Goal: Transaction & Acquisition: Purchase product/service

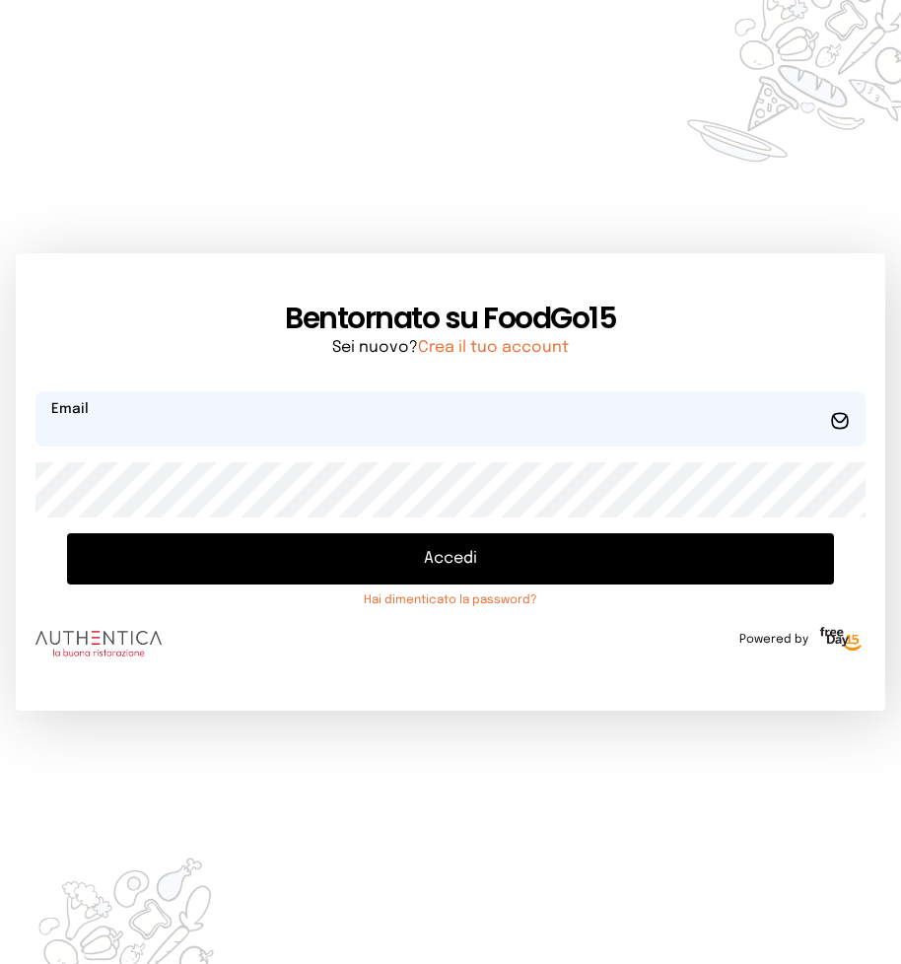
type input "**********"
click at [440, 551] on button "Accedi" at bounding box center [450, 558] width 767 height 51
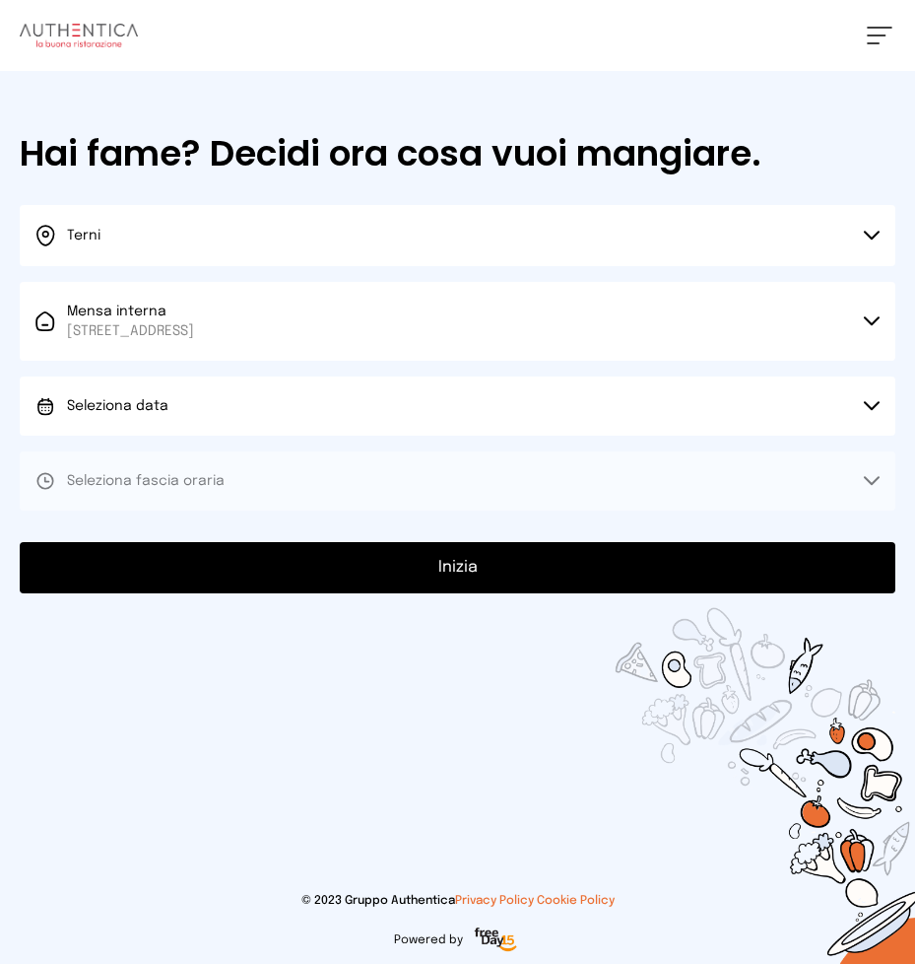
drag, startPoint x: 869, startPoint y: 411, endPoint x: 851, endPoint y: 401, distance: 20.3
click at [868, 410] on icon at bounding box center [872, 406] width 16 height 10
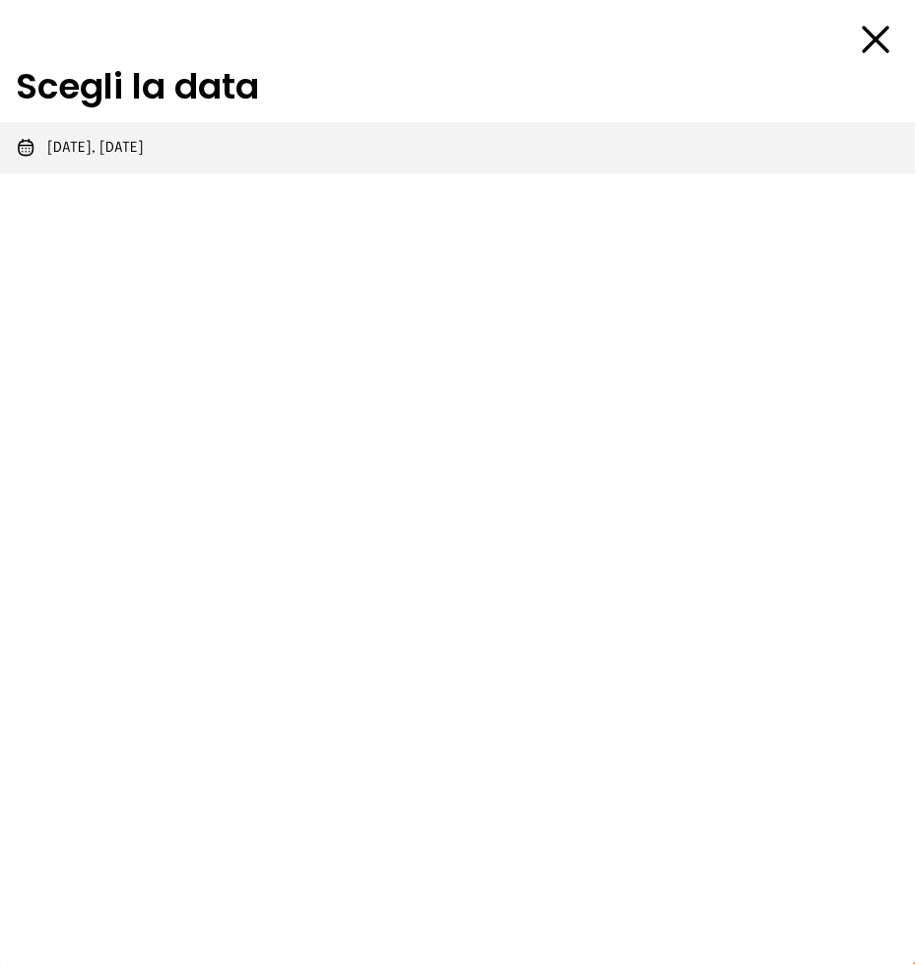
click at [136, 147] on span "[DATE], [DATE]" at bounding box center [95, 148] width 97 height 20
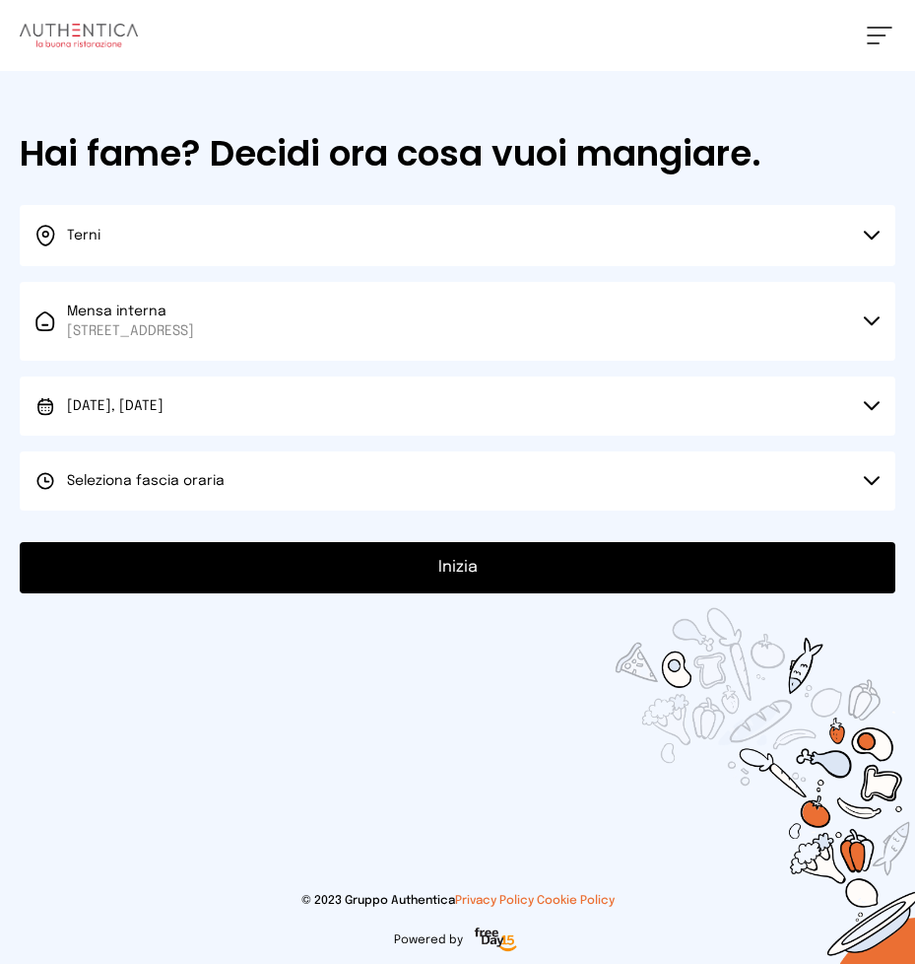
click at [872, 476] on icon at bounding box center [872, 481] width 16 height 10
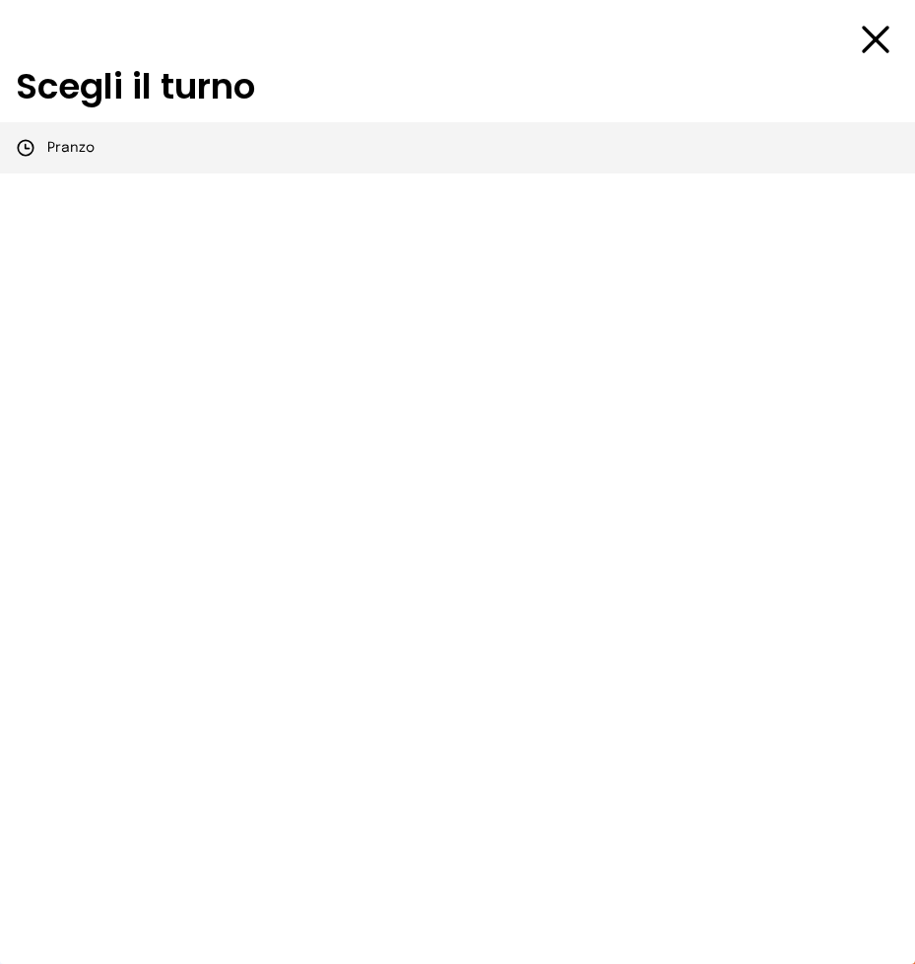
click at [81, 149] on span "Pranzo" at bounding box center [70, 148] width 47 height 20
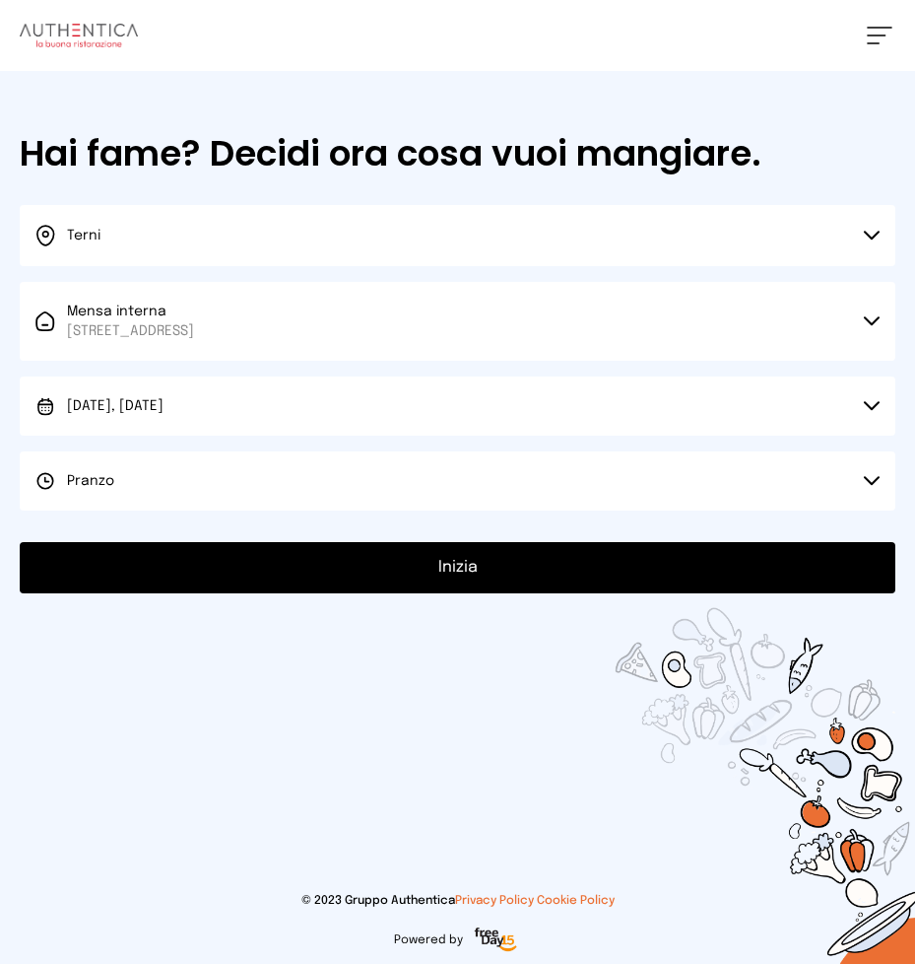
click at [469, 563] on button "Inizia" at bounding box center [458, 567] width 876 height 51
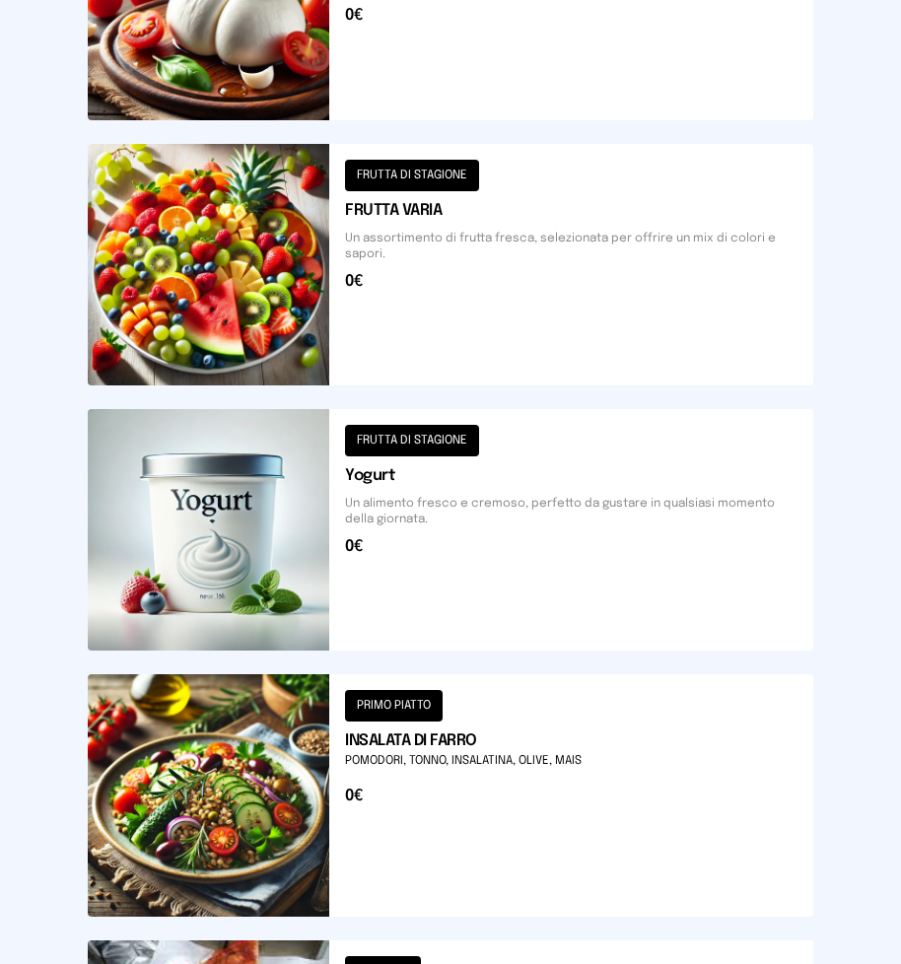
scroll to position [2113, 0]
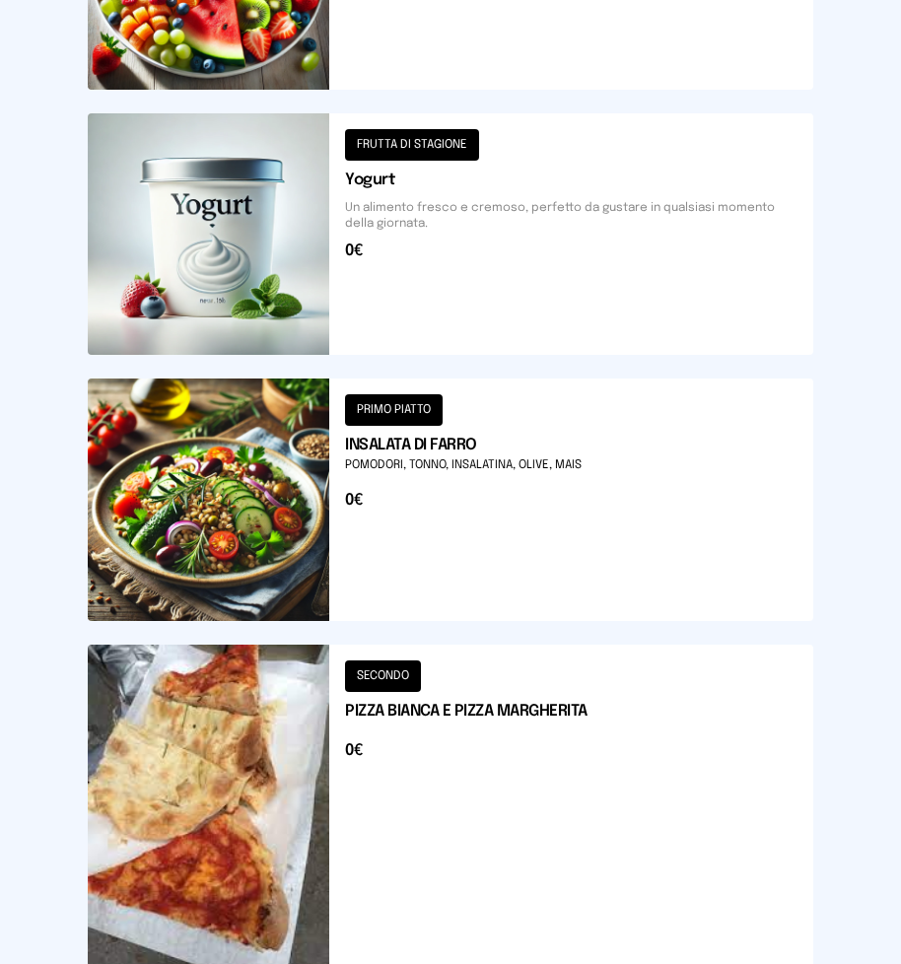
click at [233, 525] on button at bounding box center [450, 498] width 725 height 241
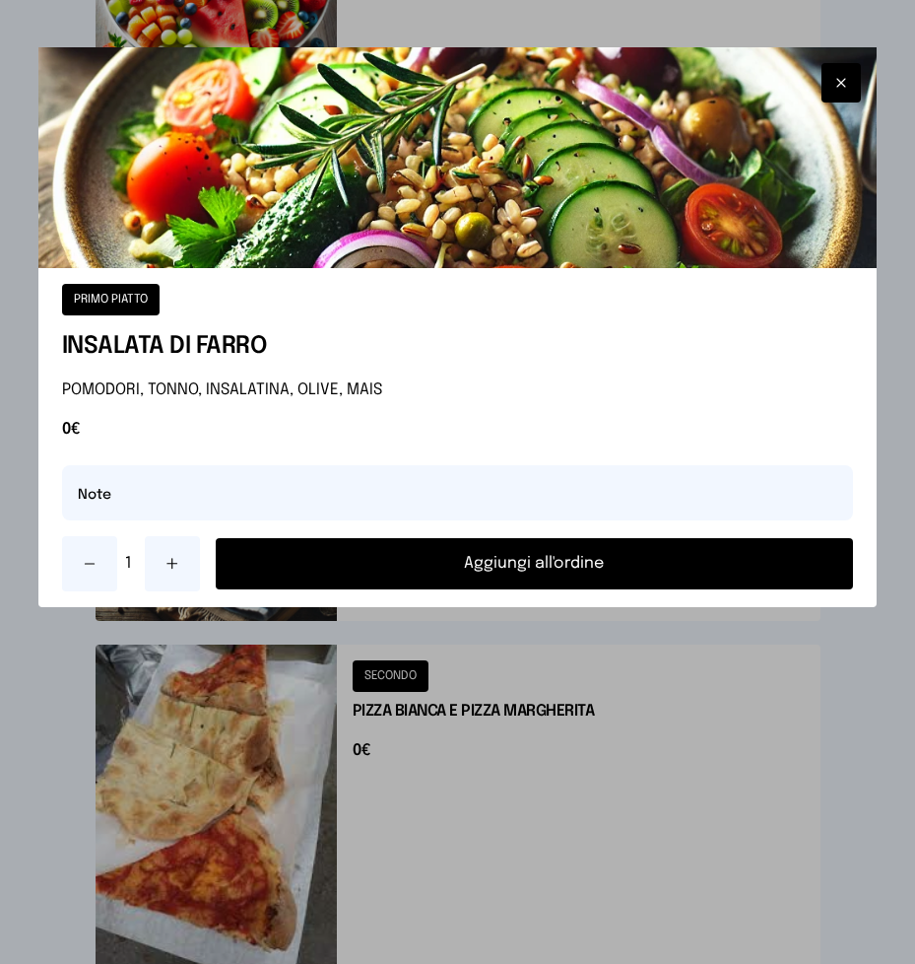
click at [441, 547] on button "Aggiungi all'ordine" at bounding box center [535, 563] width 638 height 51
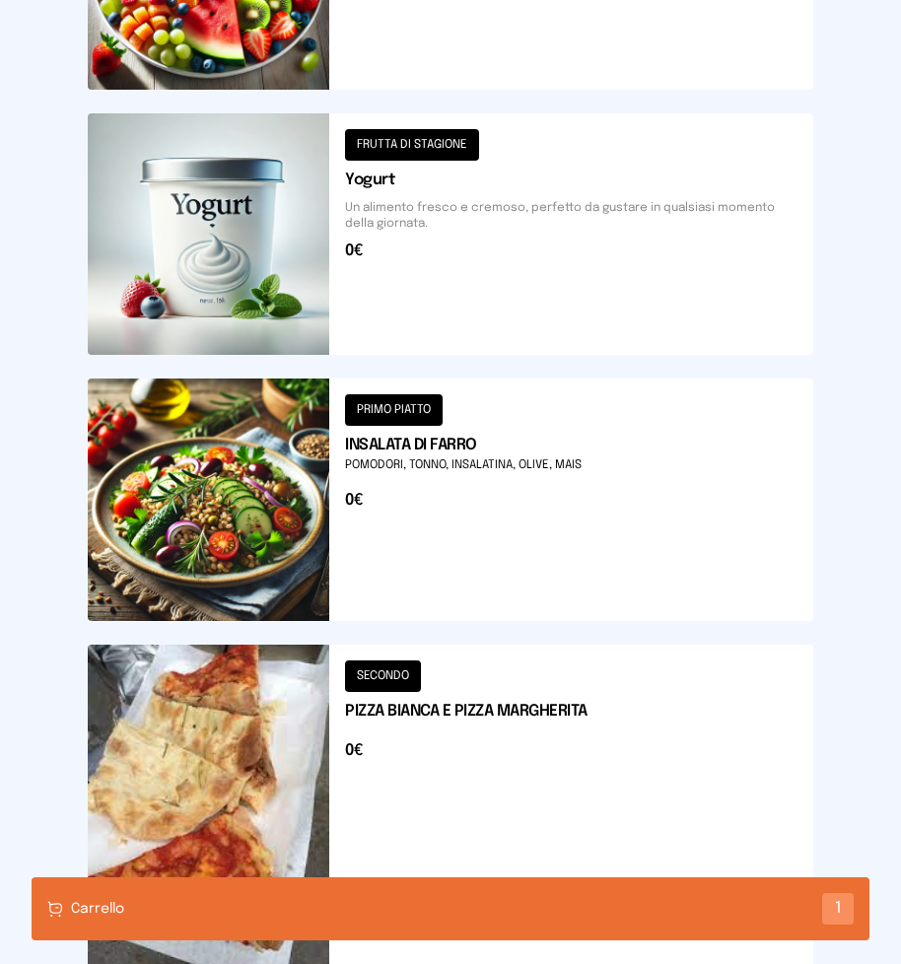
click at [205, 784] on button at bounding box center [450, 805] width 725 height 323
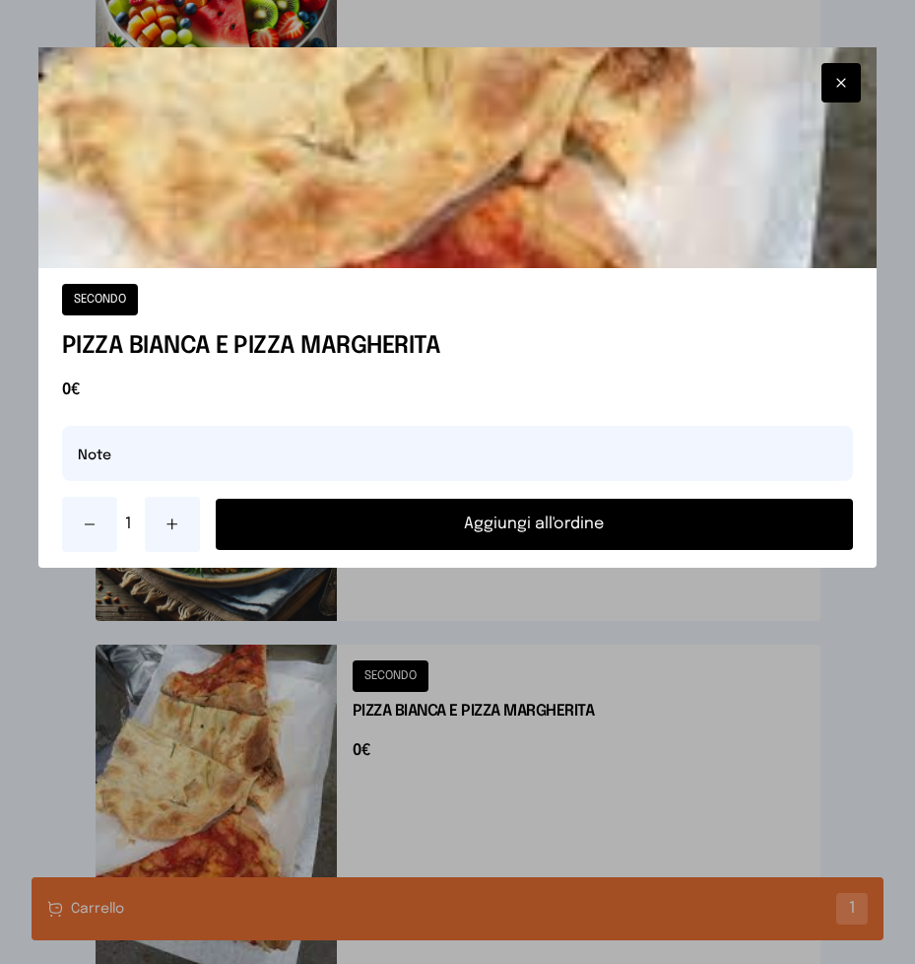
click at [495, 520] on button "Aggiungi all'ordine" at bounding box center [535, 524] width 638 height 51
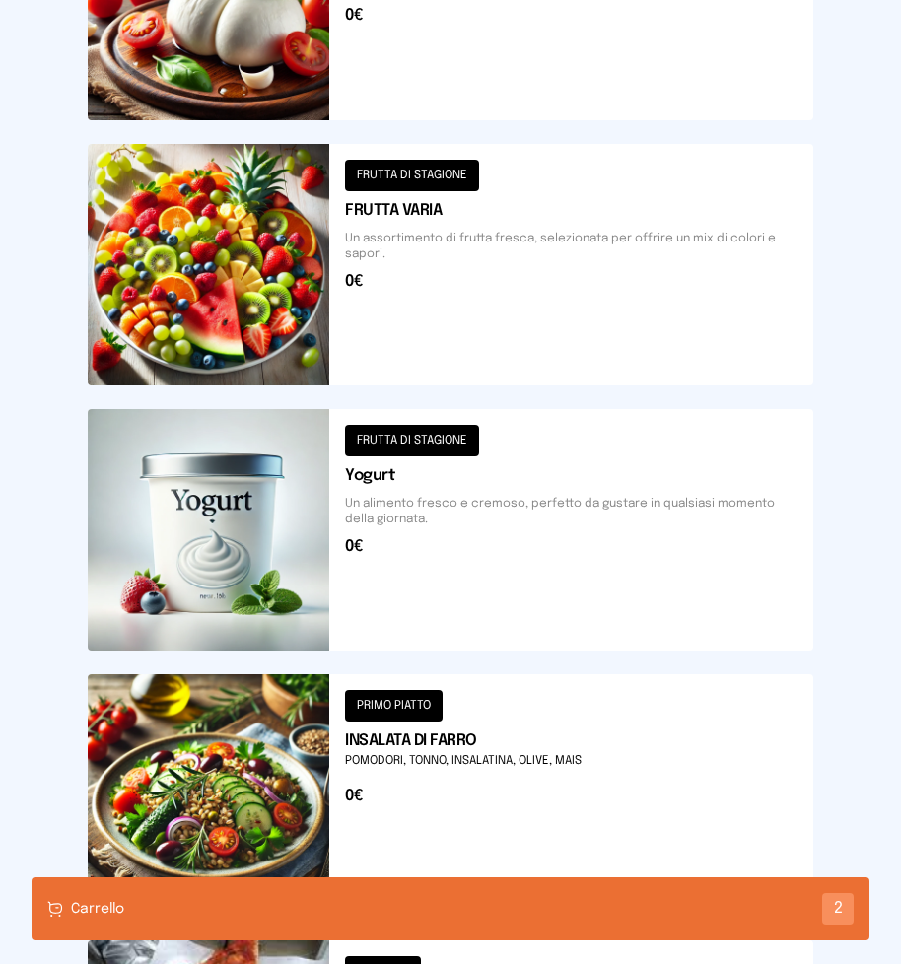
scroll to position [1522, 0]
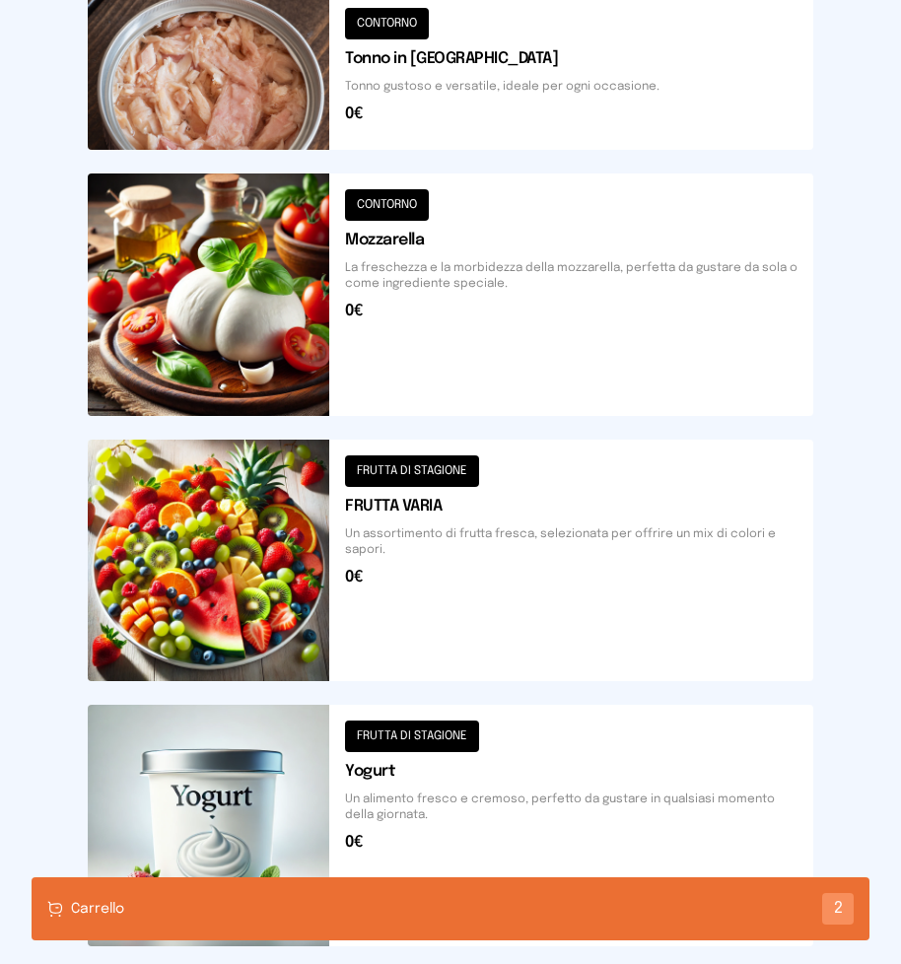
click at [284, 297] on button at bounding box center [450, 293] width 725 height 241
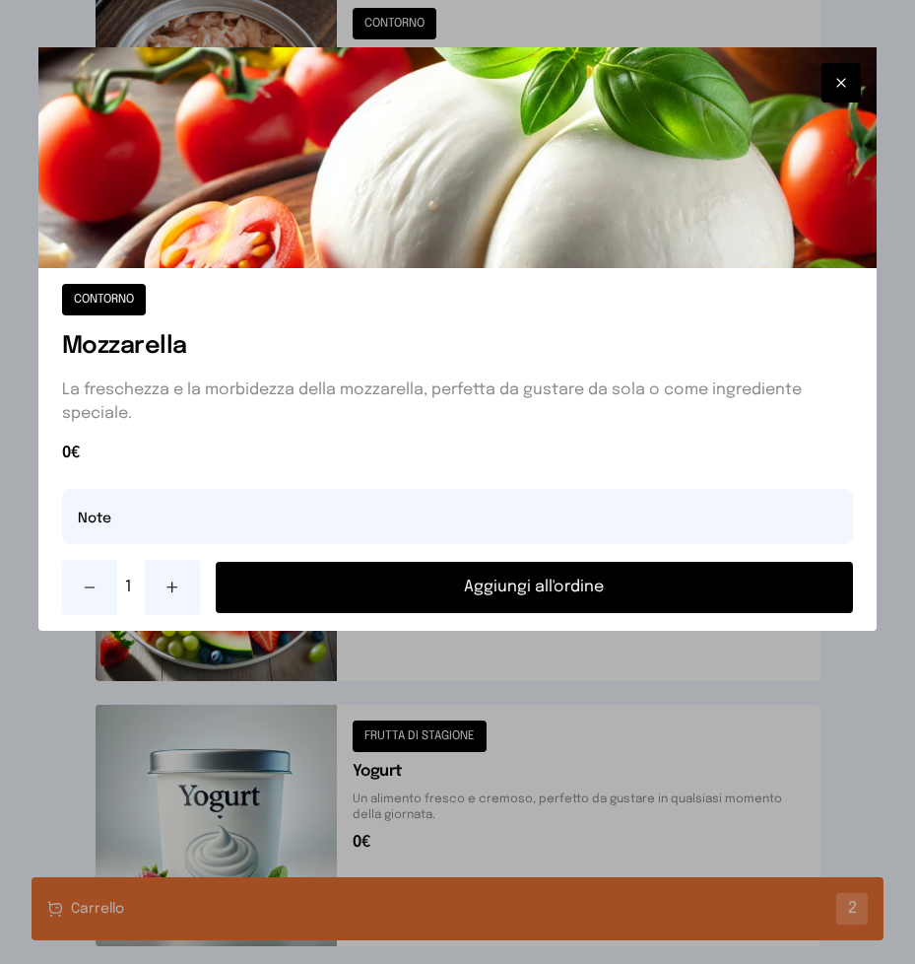
click at [486, 581] on button "Aggiungi all'ordine" at bounding box center [535, 587] width 638 height 51
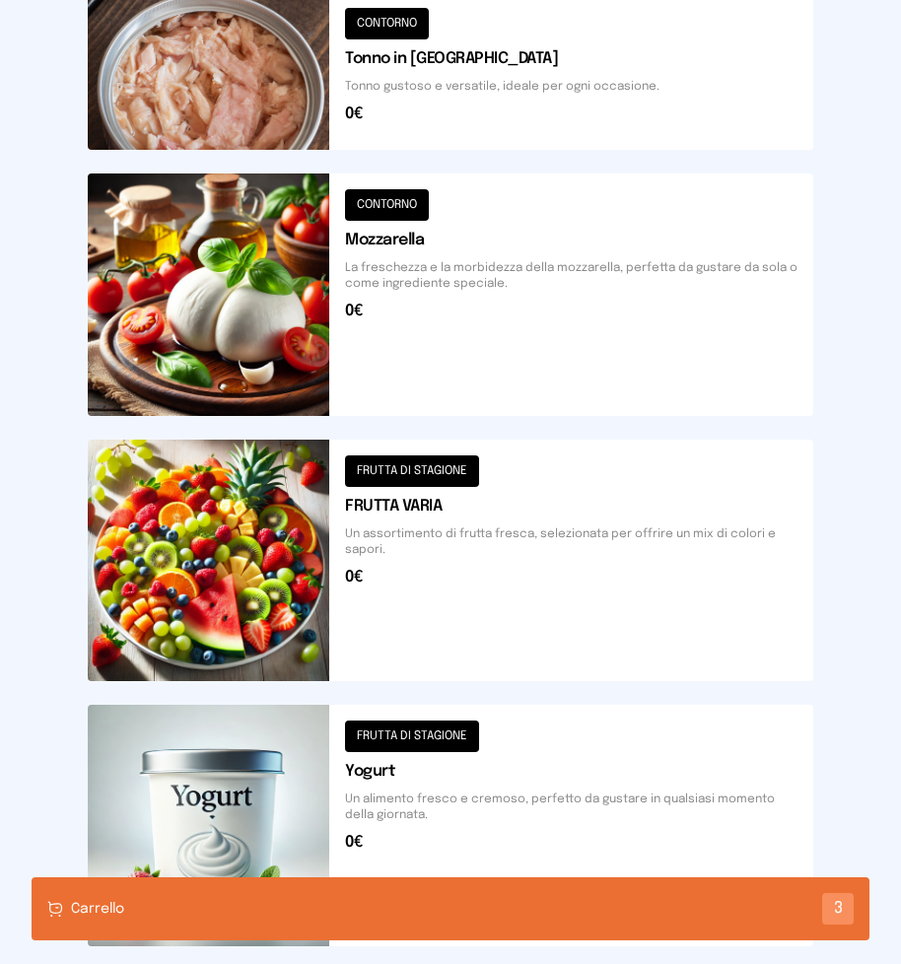
click at [368, 908] on div "Carrello 3" at bounding box center [450, 908] width 837 height 63
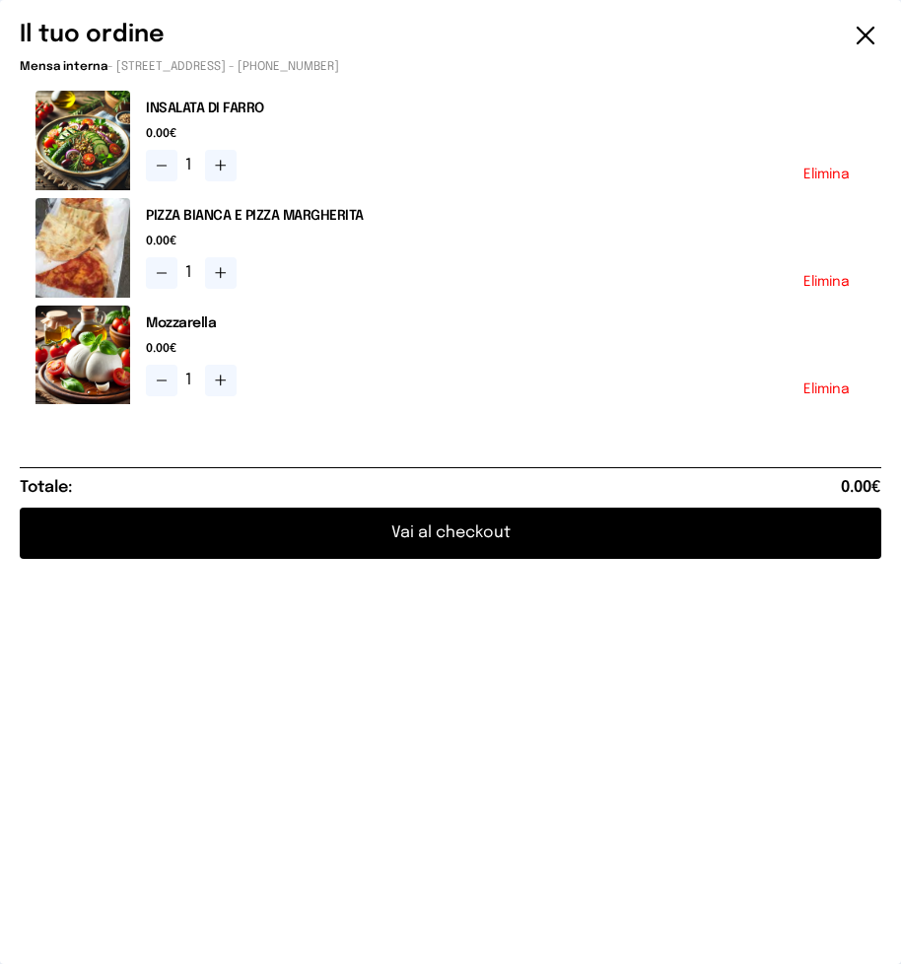
click at [495, 538] on button "Vai al checkout" at bounding box center [450, 532] width 861 height 51
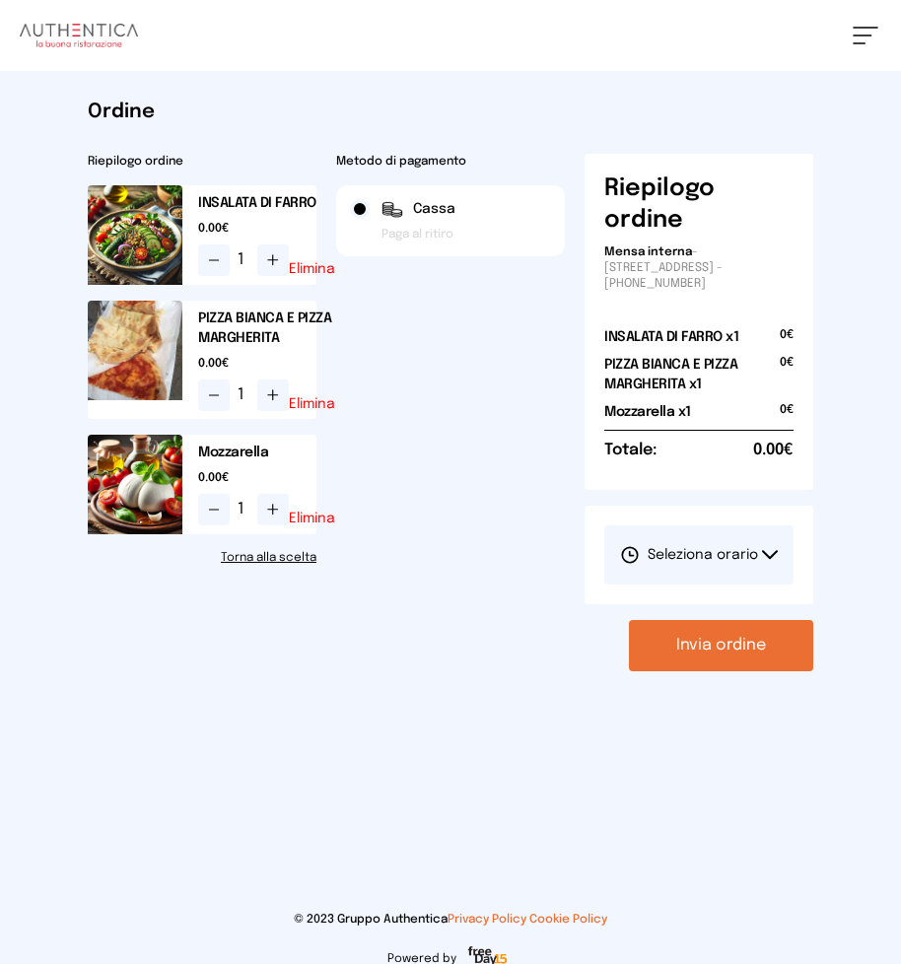
click at [759, 552] on button "Seleziona orario" at bounding box center [698, 554] width 189 height 59
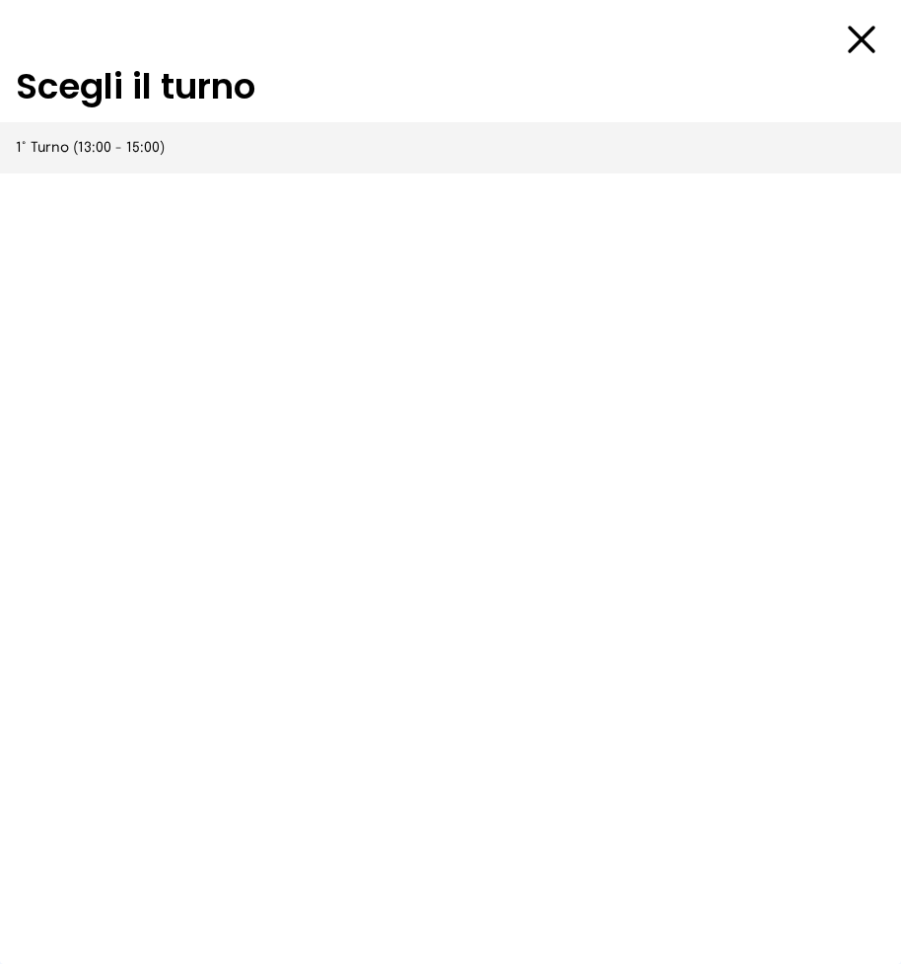
click at [101, 148] on span "1° Turno (13:00 - 15:00)" at bounding box center [90, 148] width 149 height 20
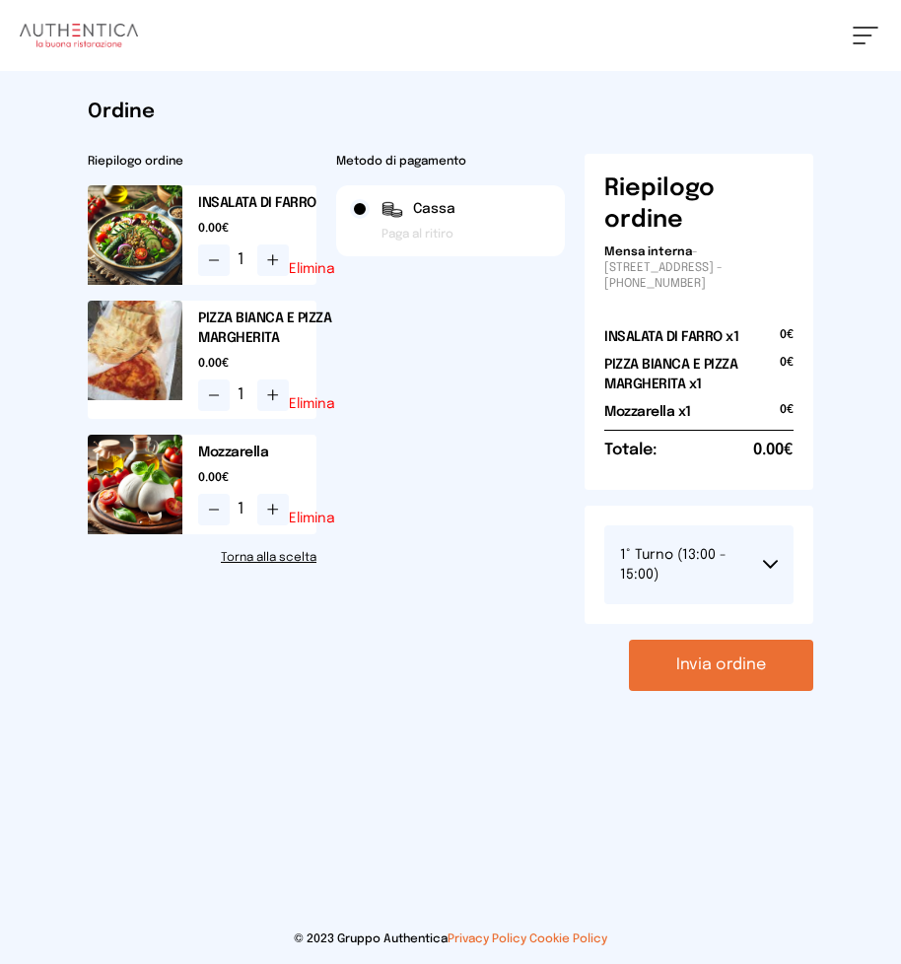
click at [708, 685] on button "Invia ordine" at bounding box center [721, 664] width 184 height 51
